Goal: Task Accomplishment & Management: Use online tool/utility

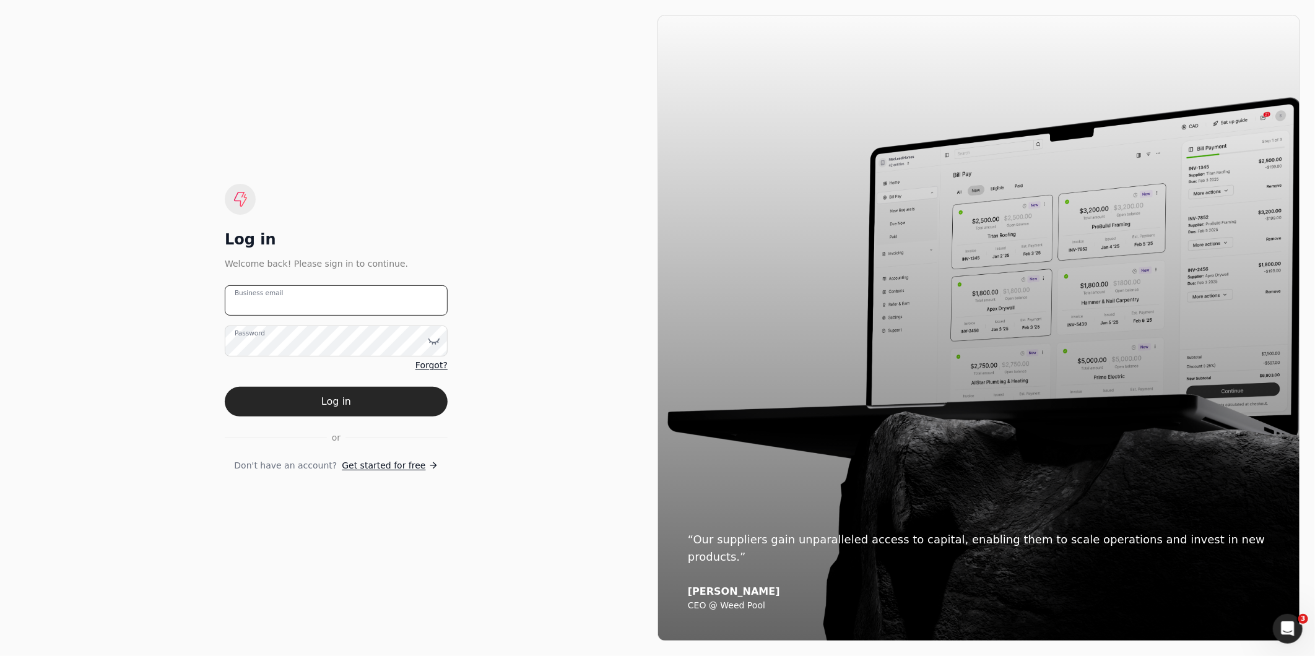
click at [319, 295] on email "Business email" at bounding box center [336, 300] width 223 height 30
type email "[EMAIL_ADDRESS][DOMAIN_NAME]"
click at [225, 295] on button "Log in" at bounding box center [336, 402] width 223 height 30
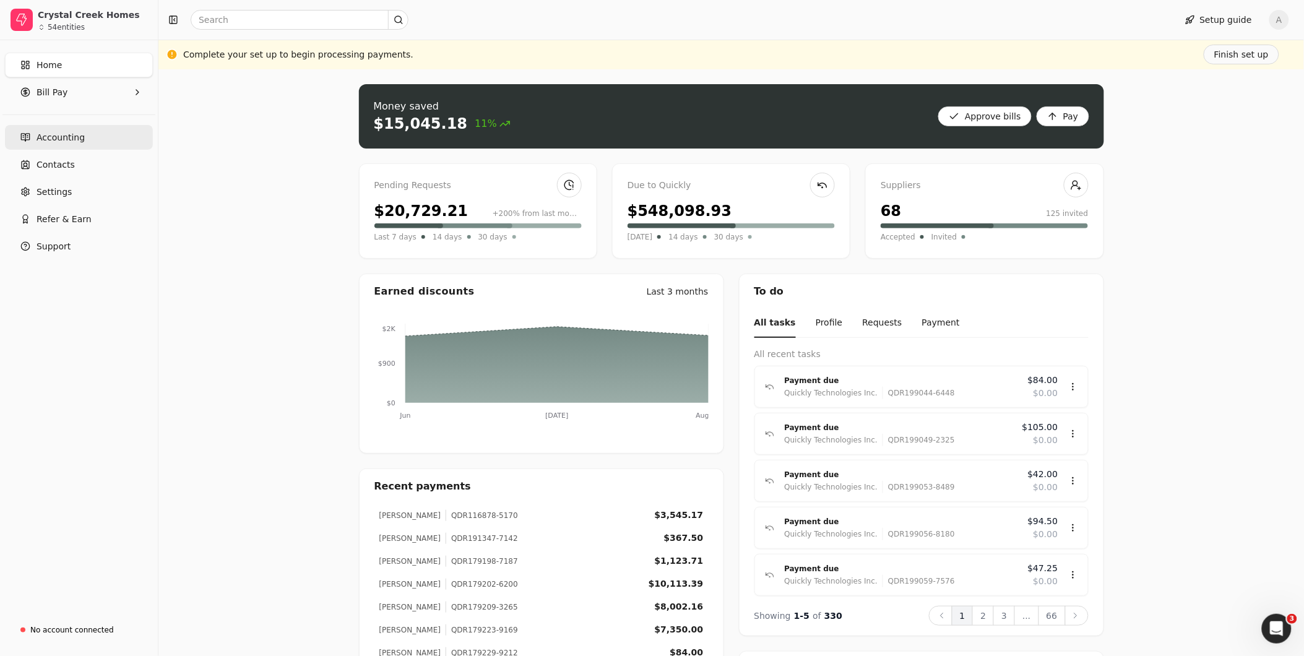
click at [74, 139] on span "Accounting" at bounding box center [61, 137] width 48 height 13
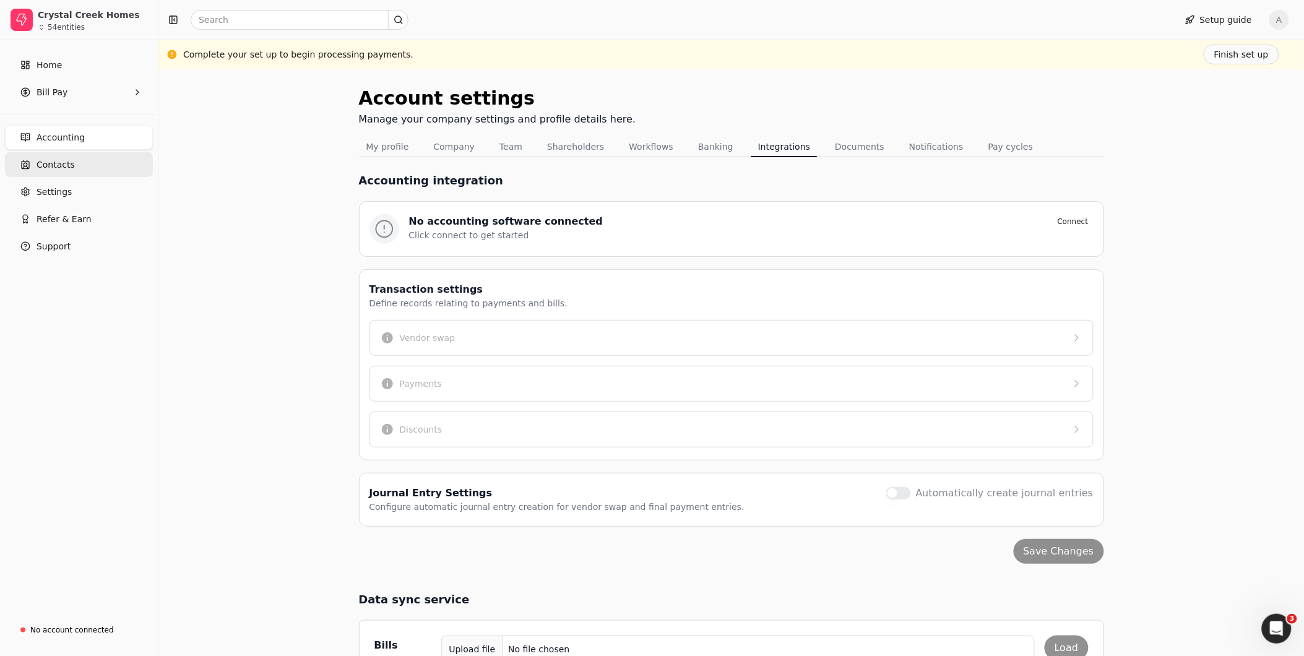
click at [64, 172] on link "Contacts" at bounding box center [79, 164] width 148 height 25
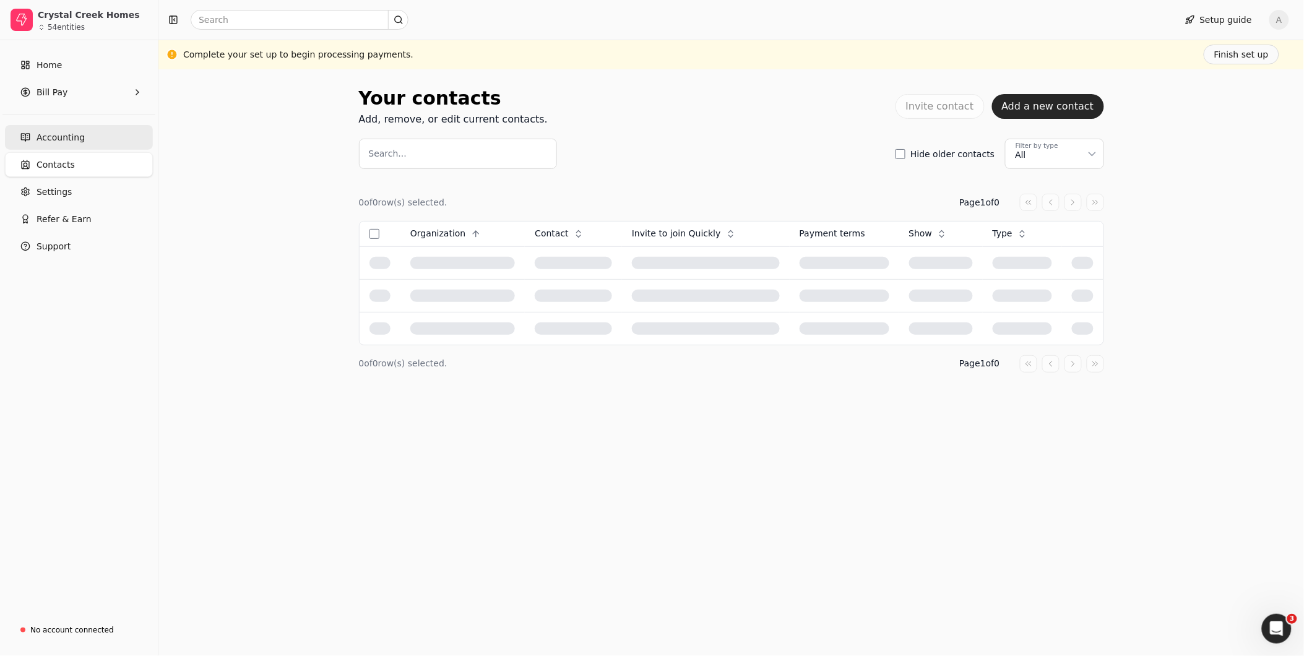
click at [51, 143] on span "Accounting" at bounding box center [61, 137] width 48 height 13
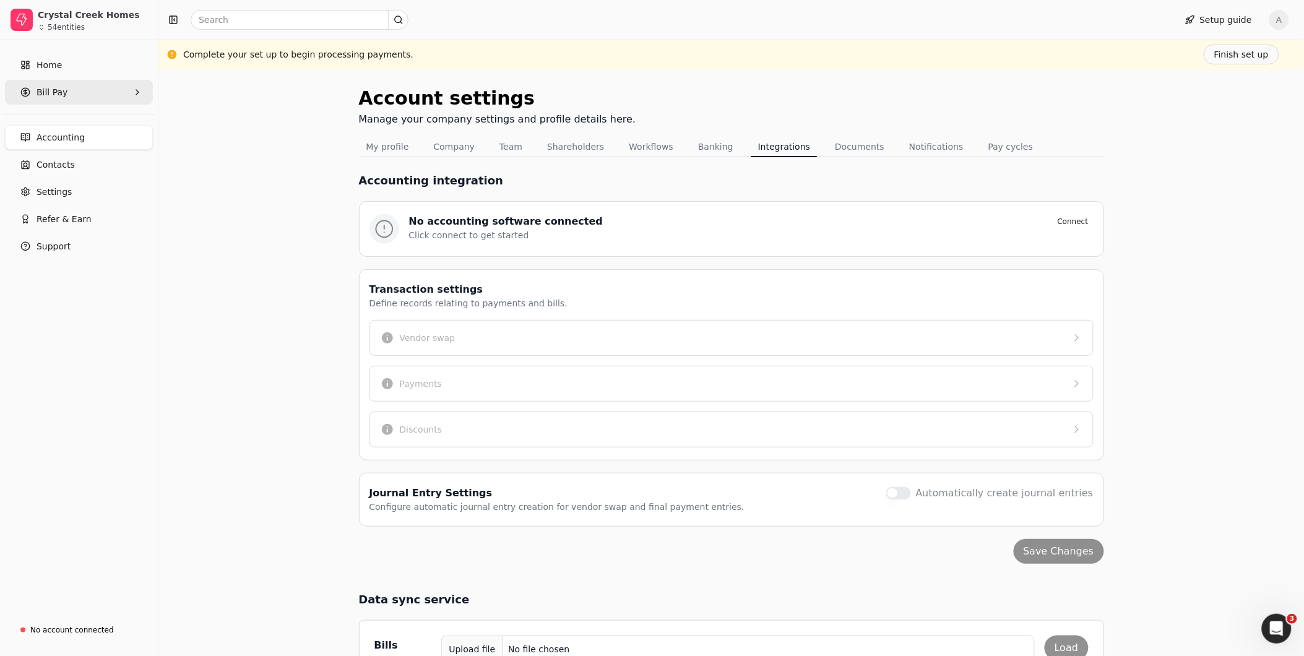
click at [46, 95] on span "Bill Pay" at bounding box center [52, 92] width 31 height 13
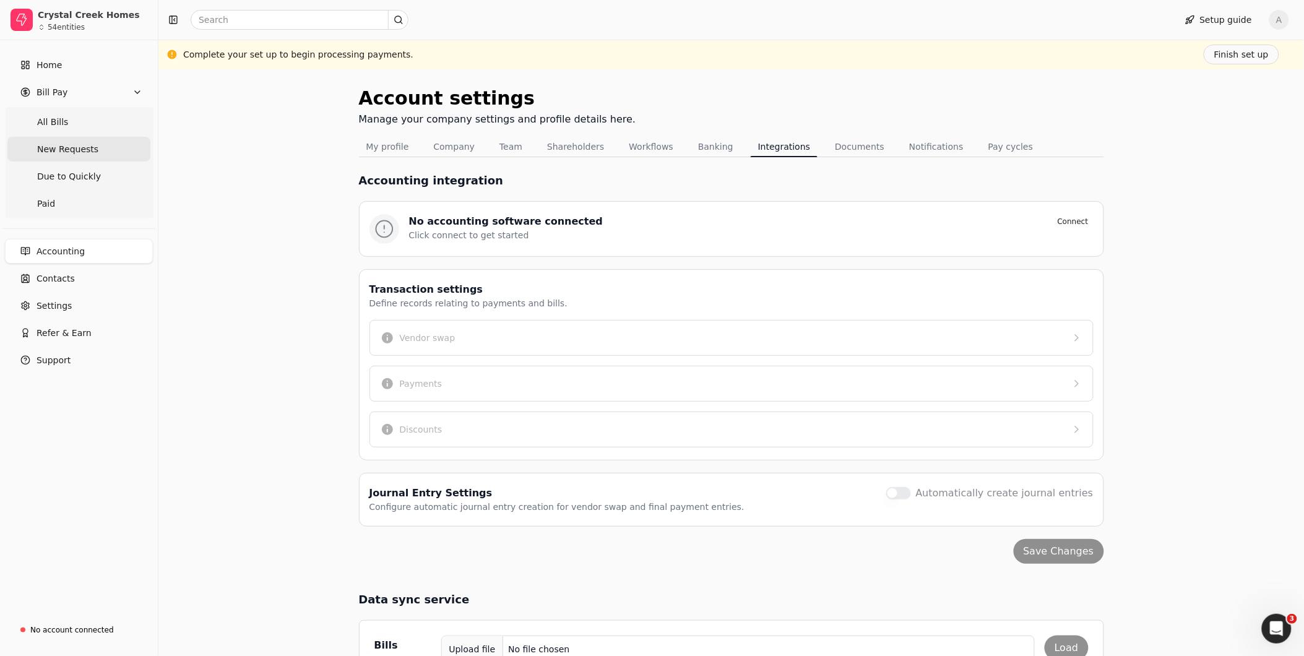
click at [59, 150] on span "New Requests" at bounding box center [67, 149] width 61 height 13
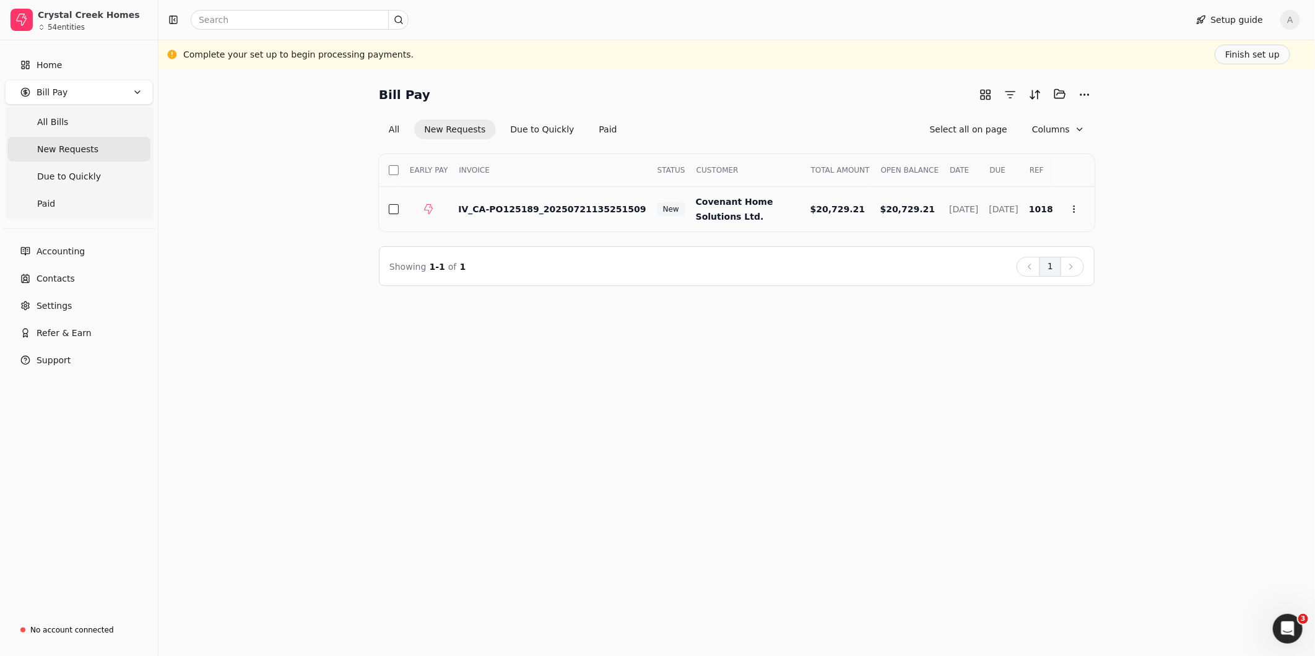
click at [397, 208] on button "button" at bounding box center [394, 209] width 10 height 10
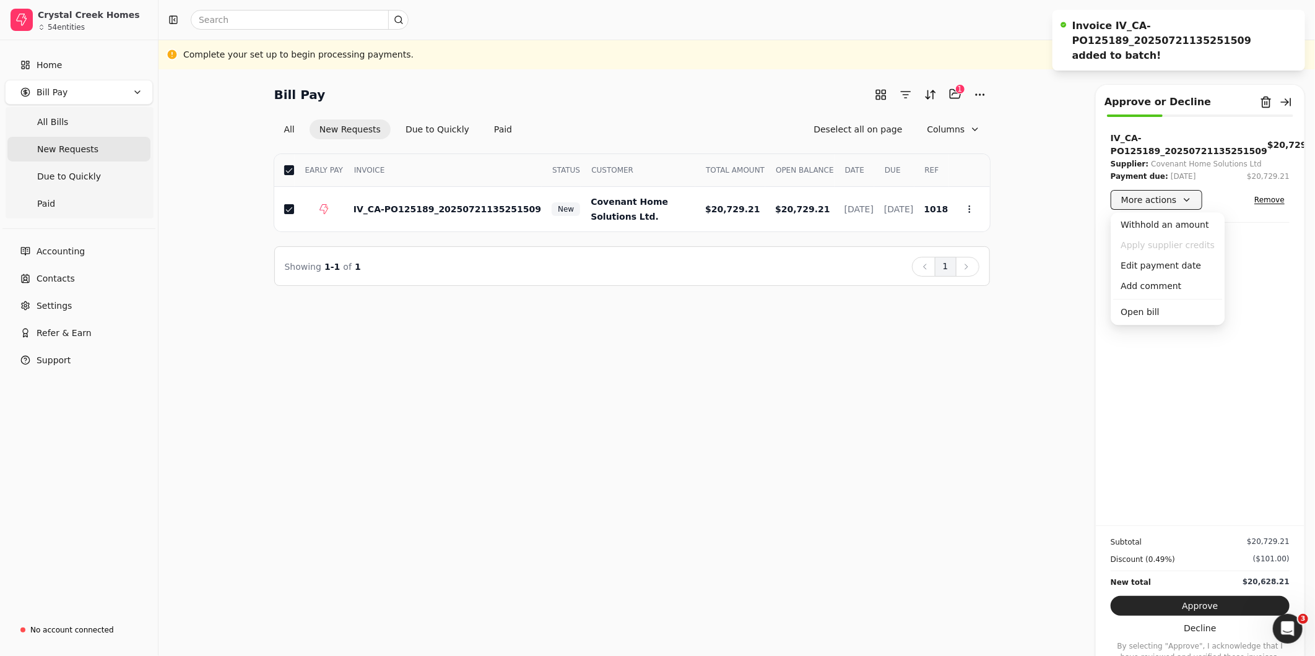
click at [648, 202] on button "More actions" at bounding box center [1156, 200] width 92 height 20
click at [648, 295] on div "IV_CA-PO125189_20250721135251509 $20,729.21 Supplier: Covenant Home Solutions L…" at bounding box center [1199, 329] width 209 height 394
click at [648, 295] on button "Approve" at bounding box center [1199, 606] width 179 height 20
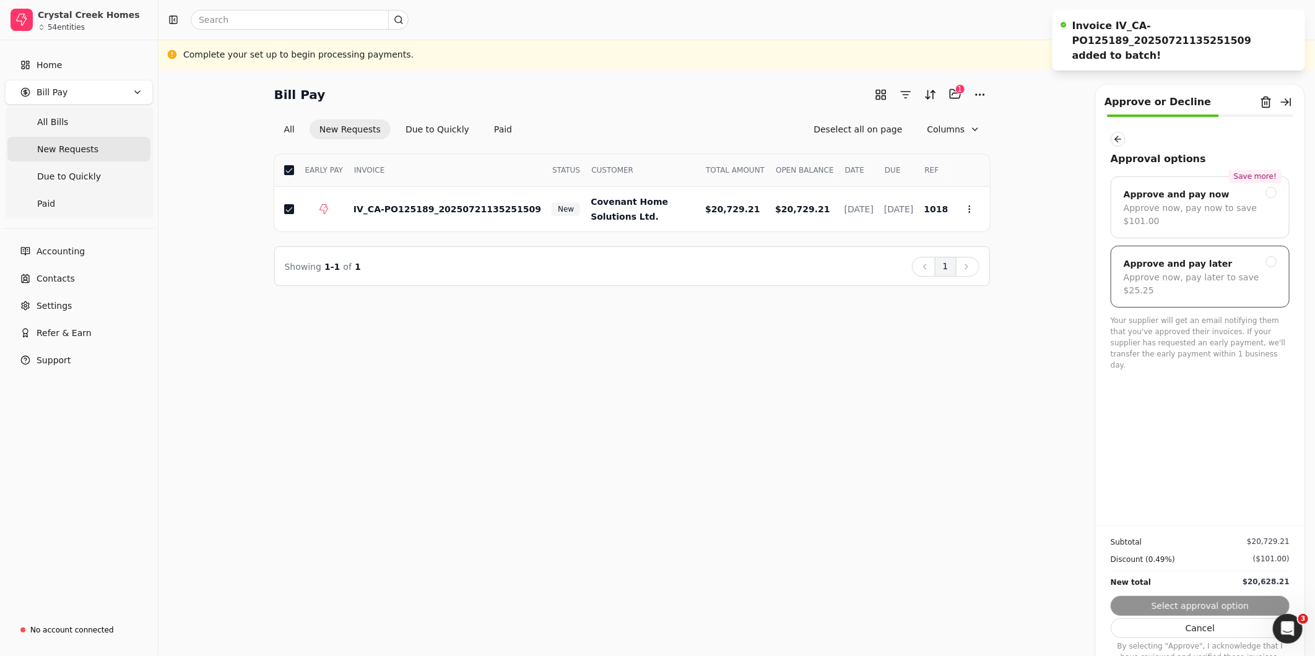
click at [648, 273] on div "Approve and pay later Approve now, pay later to save $25.25" at bounding box center [1199, 277] width 179 height 62
click at [648, 295] on button "Submit approval" at bounding box center [1199, 606] width 179 height 20
